Goal: Navigation & Orientation: Understand site structure

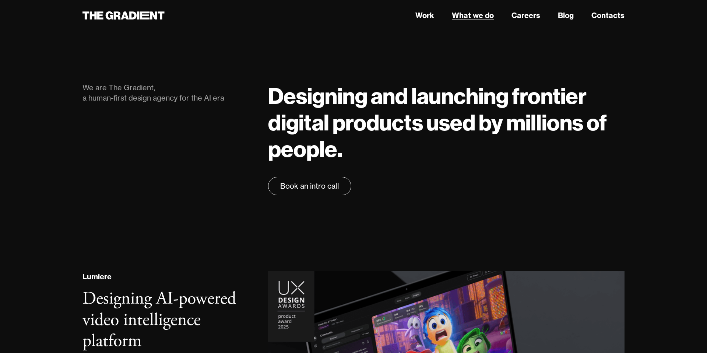
click at [471, 11] on link "What we do" at bounding box center [473, 15] width 42 height 11
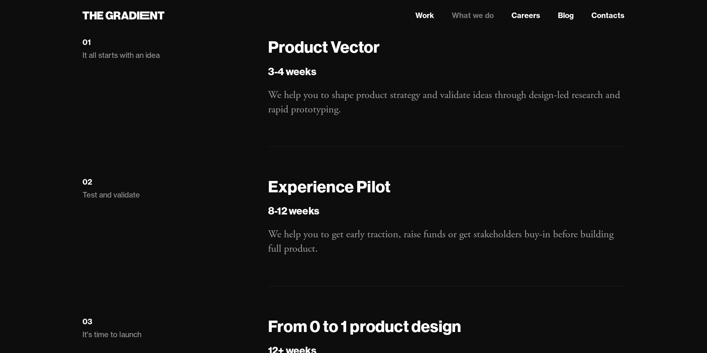
scroll to position [1095, 0]
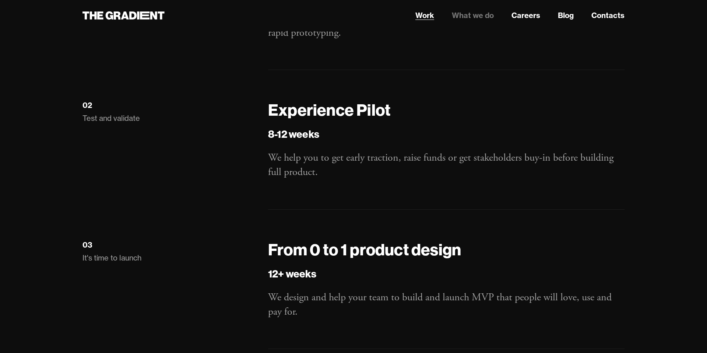
click at [420, 15] on link "Work" at bounding box center [424, 15] width 19 height 11
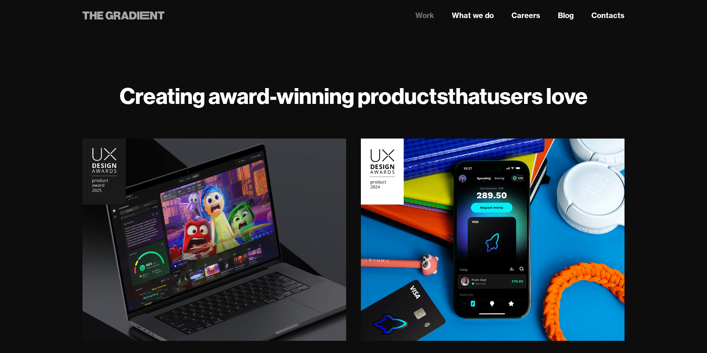
click at [108, 19] on icon at bounding box center [110, 15] width 8 height 8
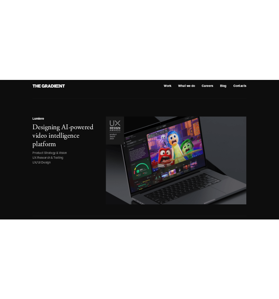
scroll to position [177, 0]
